Goal: Book appointment/travel/reservation

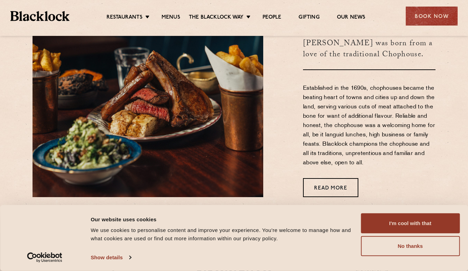
scroll to position [242, 0]
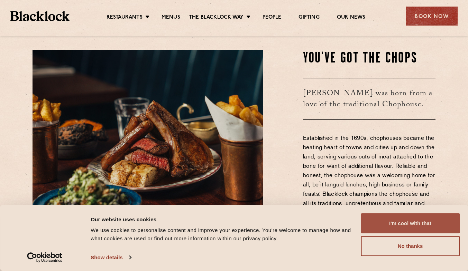
click at [422, 227] on button "I'm cool with that" at bounding box center [409, 224] width 99 height 20
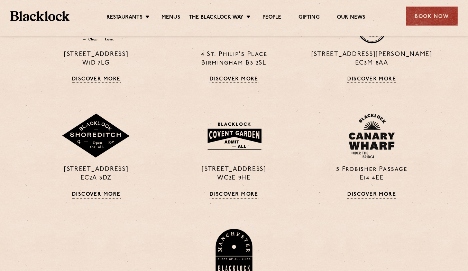
scroll to position [484, 0]
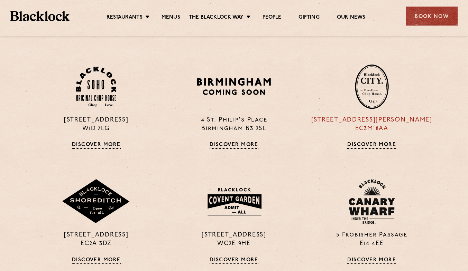
click at [374, 93] on img at bounding box center [372, 86] width 34 height 45
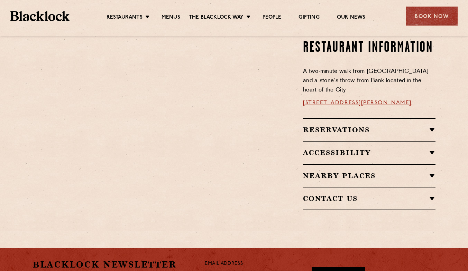
scroll to position [553, 0]
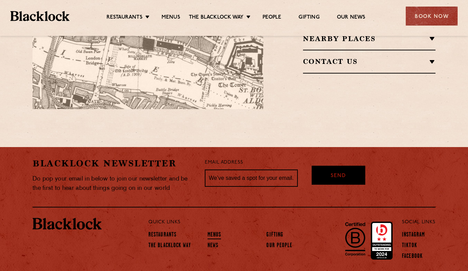
click at [216, 232] on link "Menus" at bounding box center [214, 236] width 14 height 8
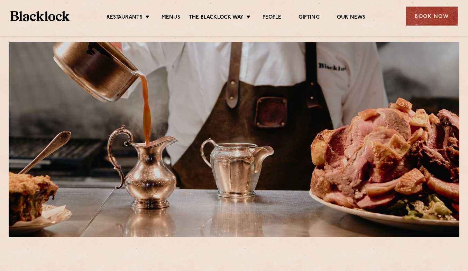
scroll to position [207, 0]
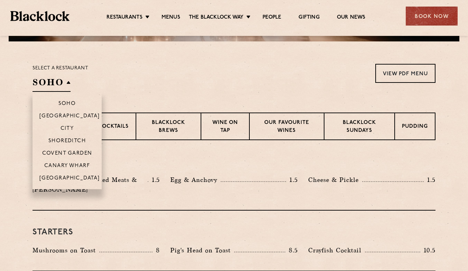
click at [53, 81] on h2 "SOHO" at bounding box center [51, 84] width 38 height 16
click at [68, 129] on p "City" at bounding box center [66, 129] width 13 height 7
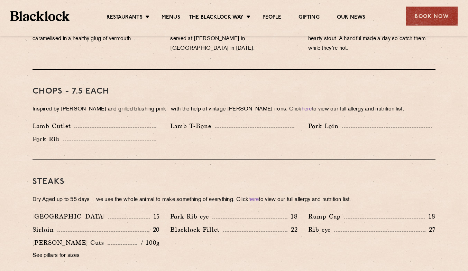
scroll to position [540, 0]
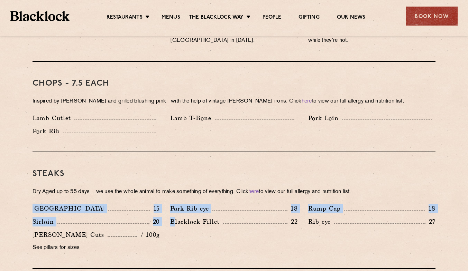
drag, startPoint x: 175, startPoint y: 220, endPoint x: 15, endPoint y: 202, distance: 161.0
click at [153, 217] on div "Sirloin 20" at bounding box center [95, 222] width 127 height 10
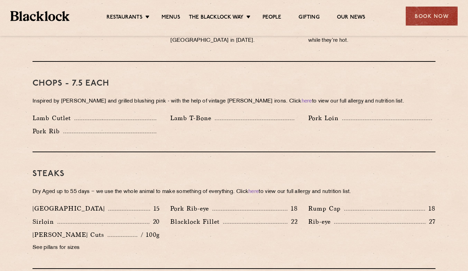
click at [207, 217] on div "Blacklock Fillet 22" at bounding box center [234, 223] width 138 height 13
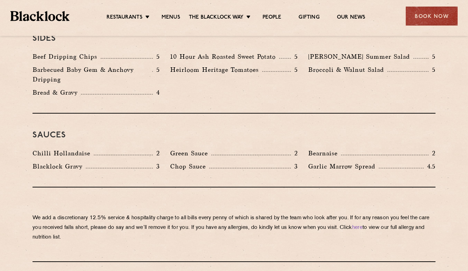
scroll to position [1231, 0]
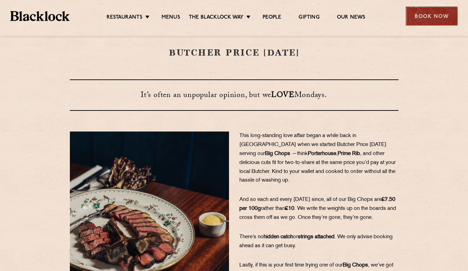
click at [417, 12] on div "Book Now" at bounding box center [431, 16] width 52 height 19
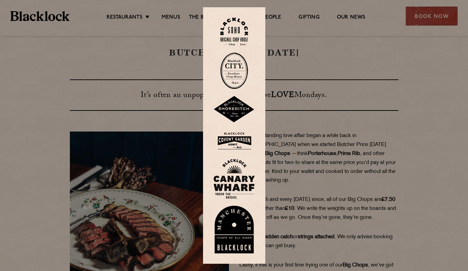
click at [244, 68] on img at bounding box center [234, 71] width 28 height 37
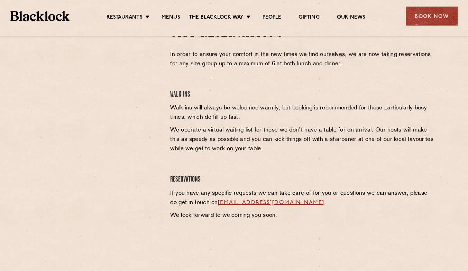
scroll to position [173, 0]
